Goal: Transaction & Acquisition: Purchase product/service

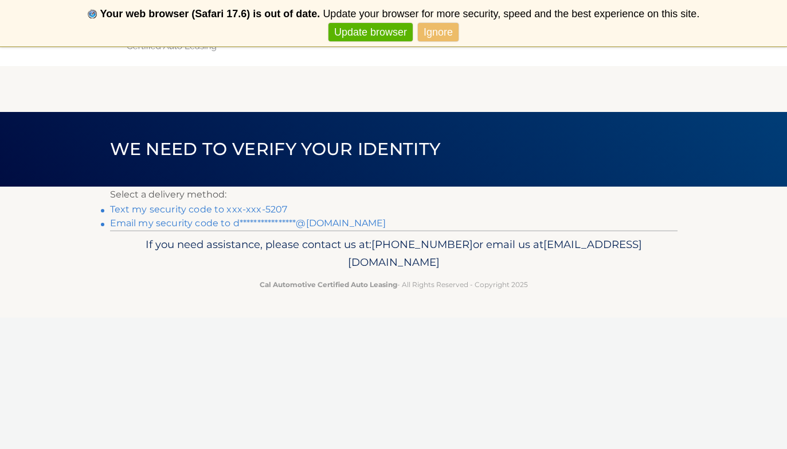
click at [244, 166] on header "We need to verify your identity" at bounding box center [394, 149] width 568 height 75
click at [248, 207] on link "Text my security code to xxx-xxx-5207" at bounding box center [199, 209] width 178 height 11
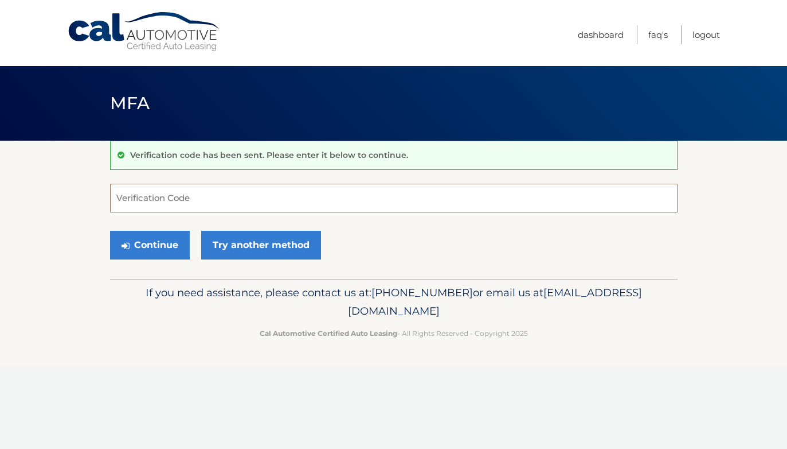
click at [243, 198] on input "Verification Code" at bounding box center [394, 198] width 568 height 29
type input "941196"
click at [168, 247] on button "Continue" at bounding box center [150, 245] width 80 height 29
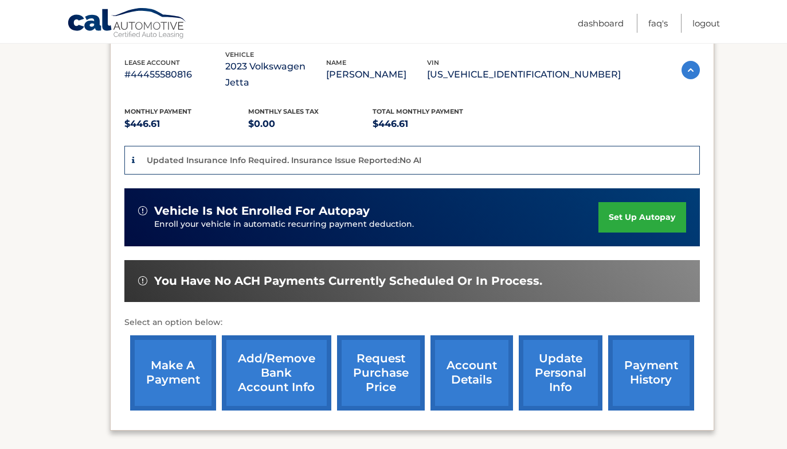
scroll to position [229, 0]
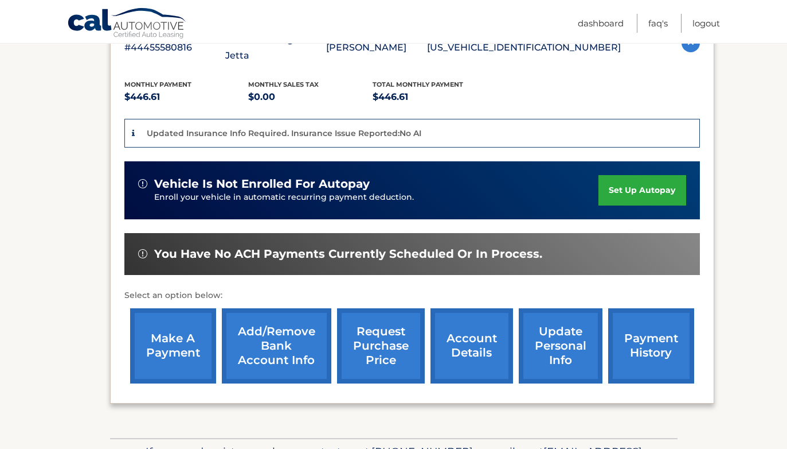
click at [188, 333] on link "make a payment" at bounding box center [173, 345] width 86 height 75
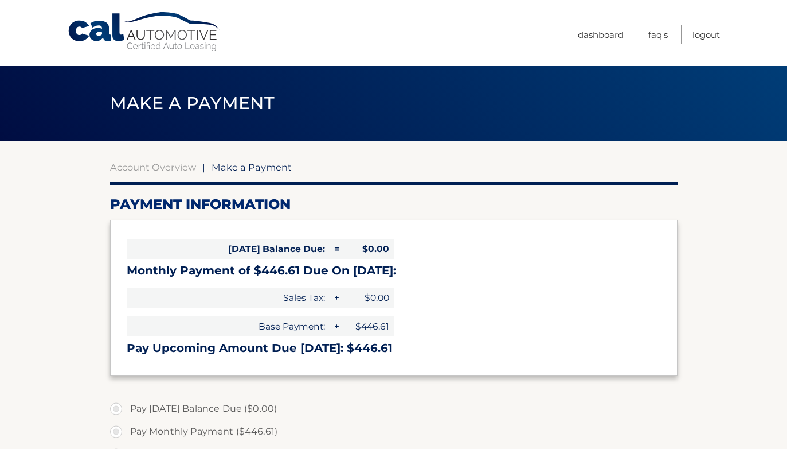
select select "NzI4NGIzNDAtNjIzMi00NmNmLTkxNDQtOTUzNzM2NjRlNmFk"
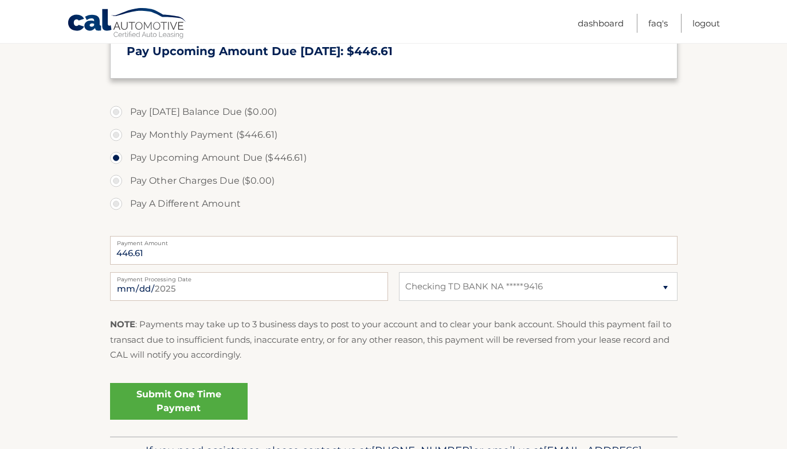
scroll to position [329, 0]
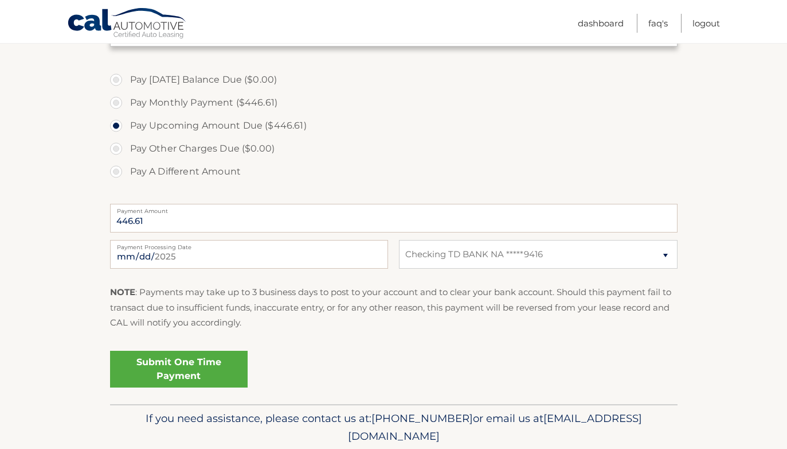
click at [197, 367] on link "Submit One Time Payment" at bounding box center [179, 368] width 138 height 37
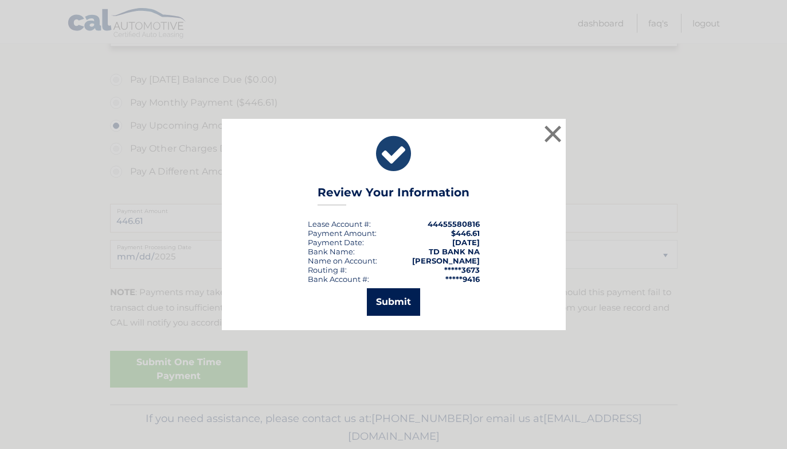
click at [397, 307] on button "Submit" at bounding box center [393, 302] width 53 height 28
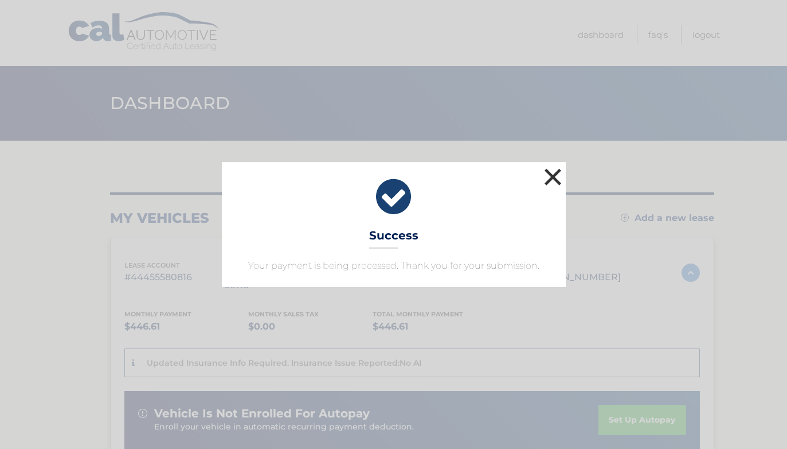
click at [553, 177] on button "×" at bounding box center [553, 176] width 23 height 23
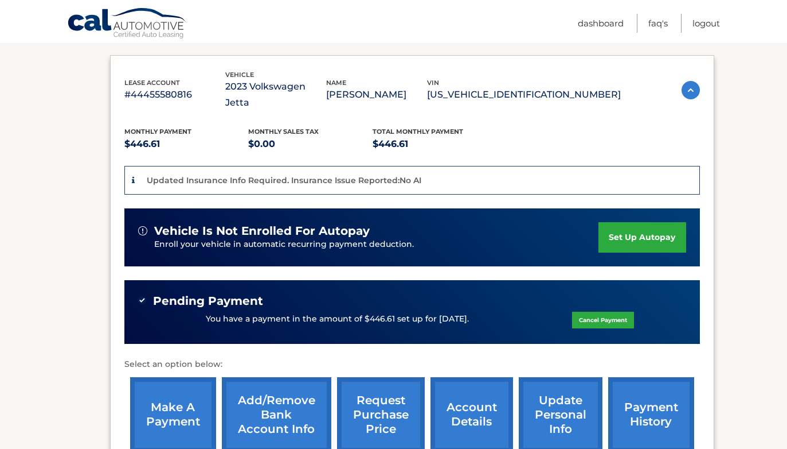
scroll to position [186, 0]
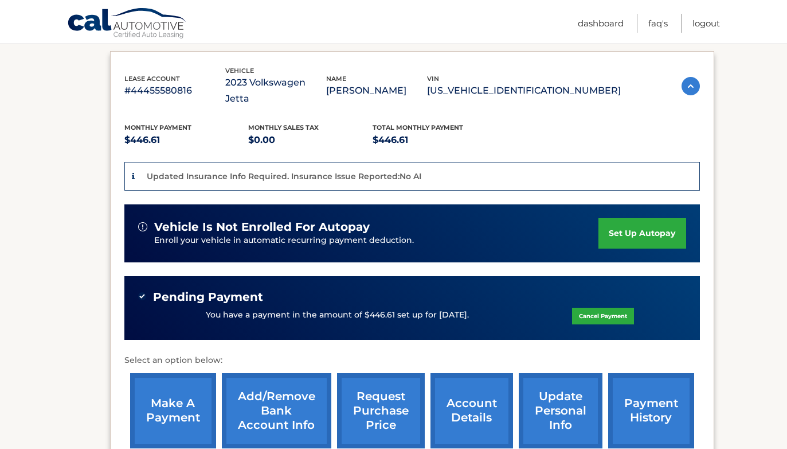
click at [400, 398] on link "request purchase price" at bounding box center [381, 410] width 88 height 75
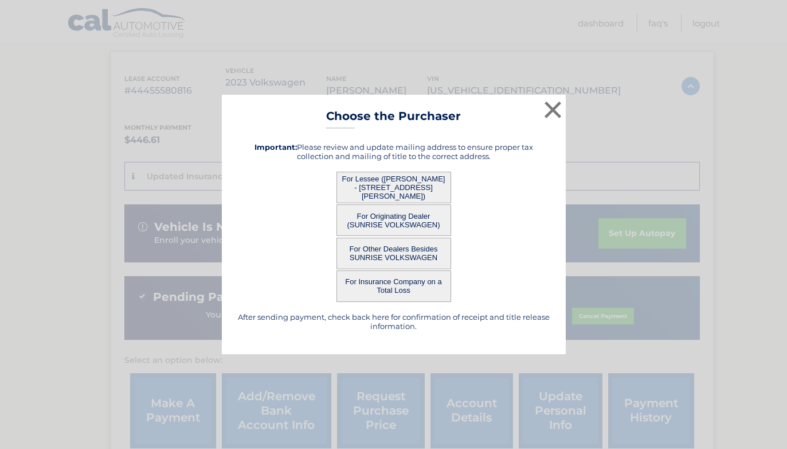
click at [393, 184] on button "For Lessee ([PERSON_NAME] - [STREET_ADDRESS][PERSON_NAME])" at bounding box center [394, 187] width 115 height 32
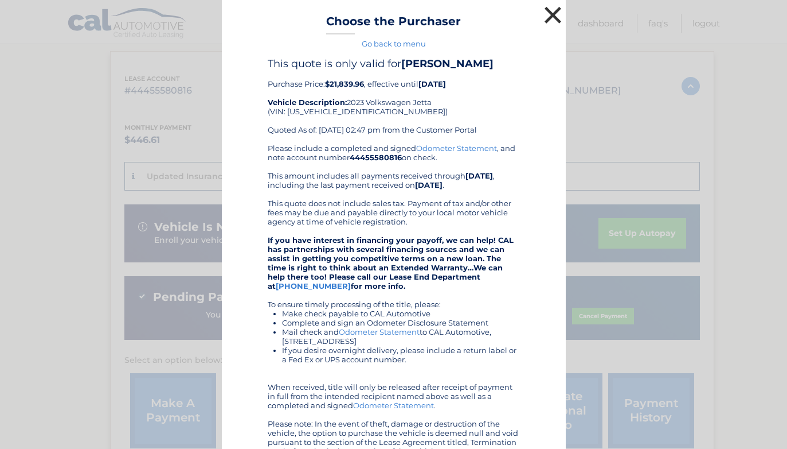
click at [550, 14] on button "×" at bounding box center [553, 14] width 23 height 23
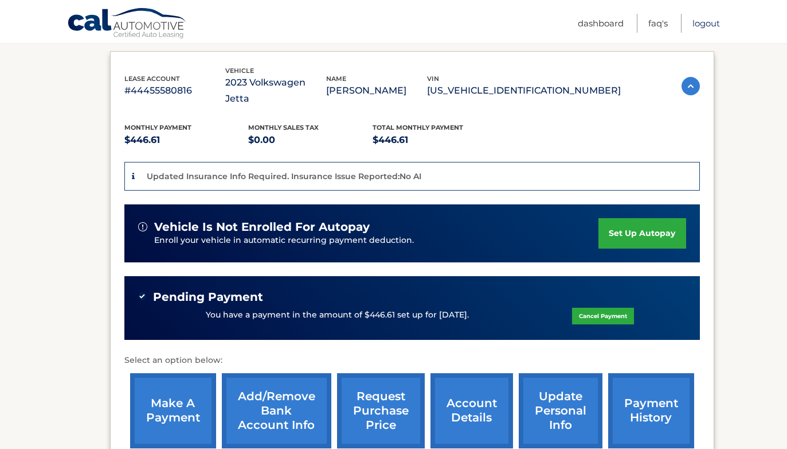
click at [709, 20] on link "Logout" at bounding box center [707, 23] width 28 height 19
